Goal: Task Accomplishment & Management: Use online tool/utility

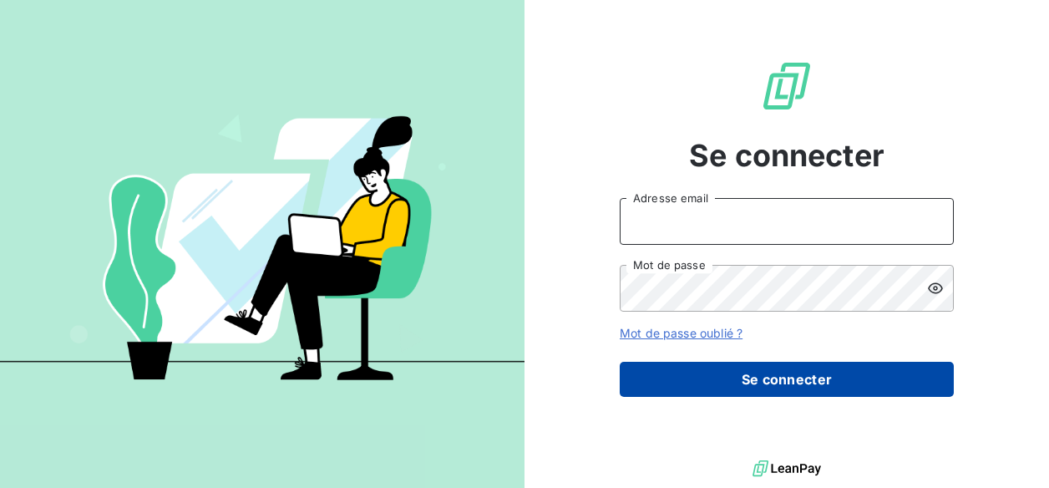
type input "[PERSON_NAME][EMAIL_ADDRESS][PERSON_NAME][DOMAIN_NAME]"
click at [777, 370] on button "Se connecter" at bounding box center [787, 379] width 334 height 35
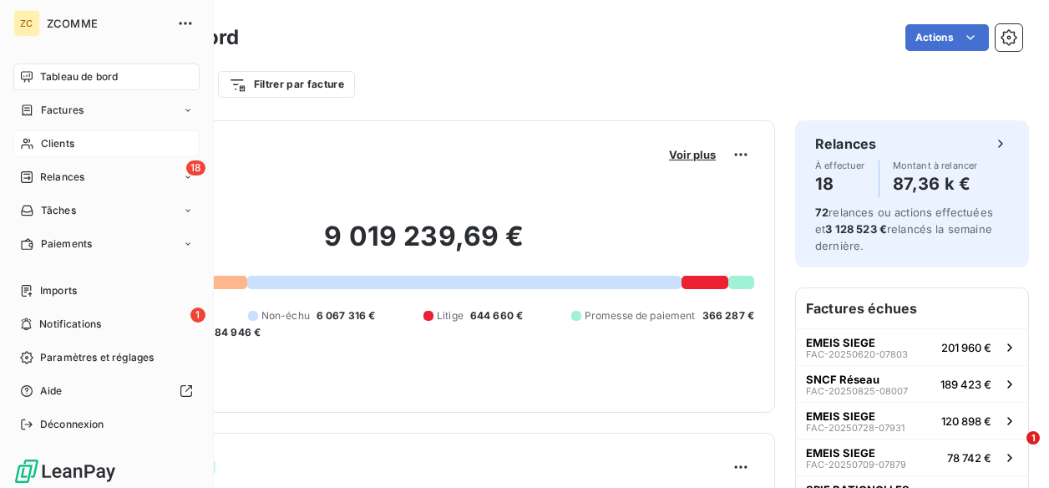
click at [63, 144] on span "Clients" at bounding box center [57, 143] width 33 height 15
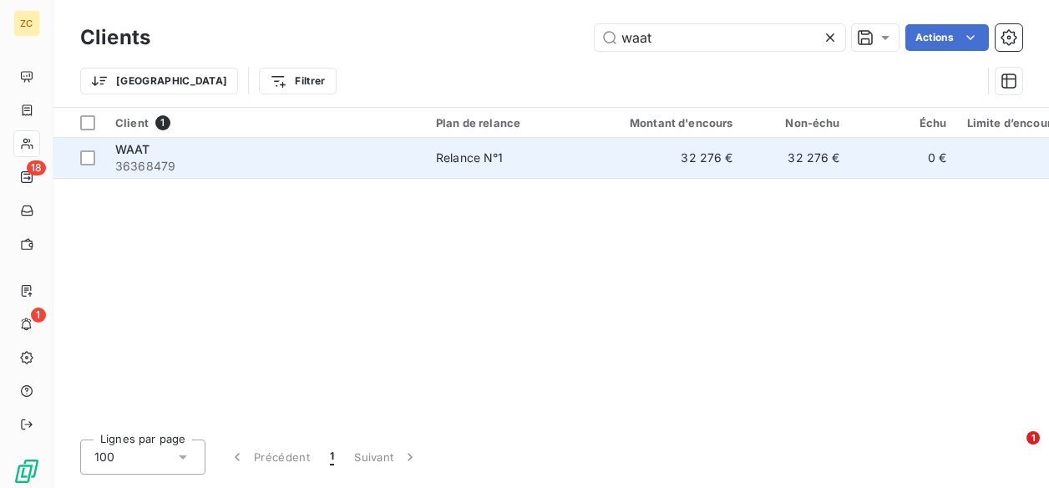
type input "waat"
click at [147, 163] on span "36368479" at bounding box center [265, 166] width 301 height 17
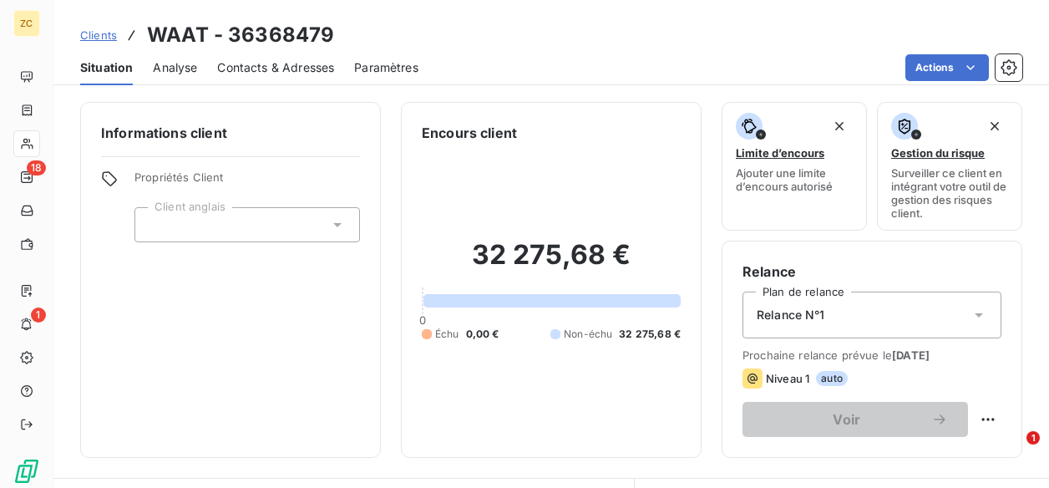
click at [264, 63] on span "Contacts & Adresses" at bounding box center [275, 67] width 117 height 17
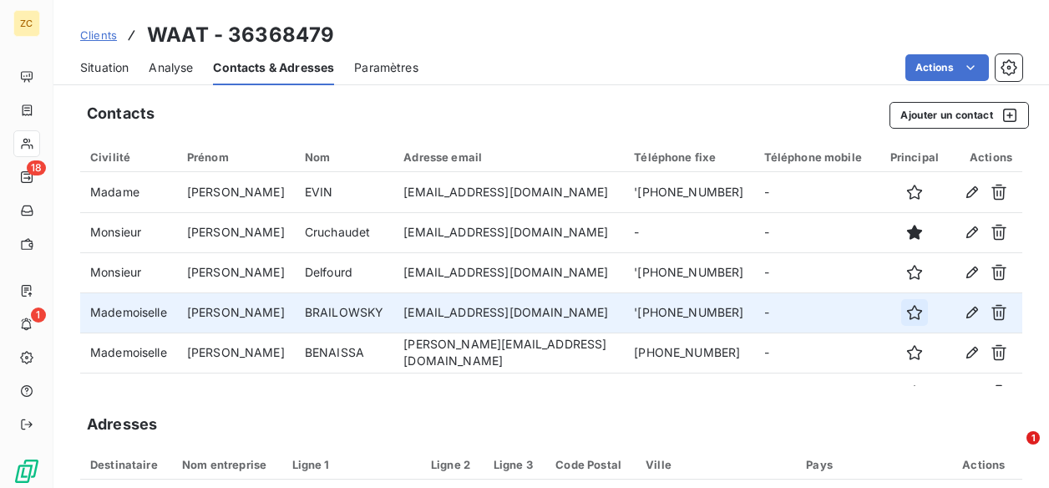
click at [906, 308] on icon "button" at bounding box center [914, 312] width 17 height 17
